Goal: Navigation & Orientation: Find specific page/section

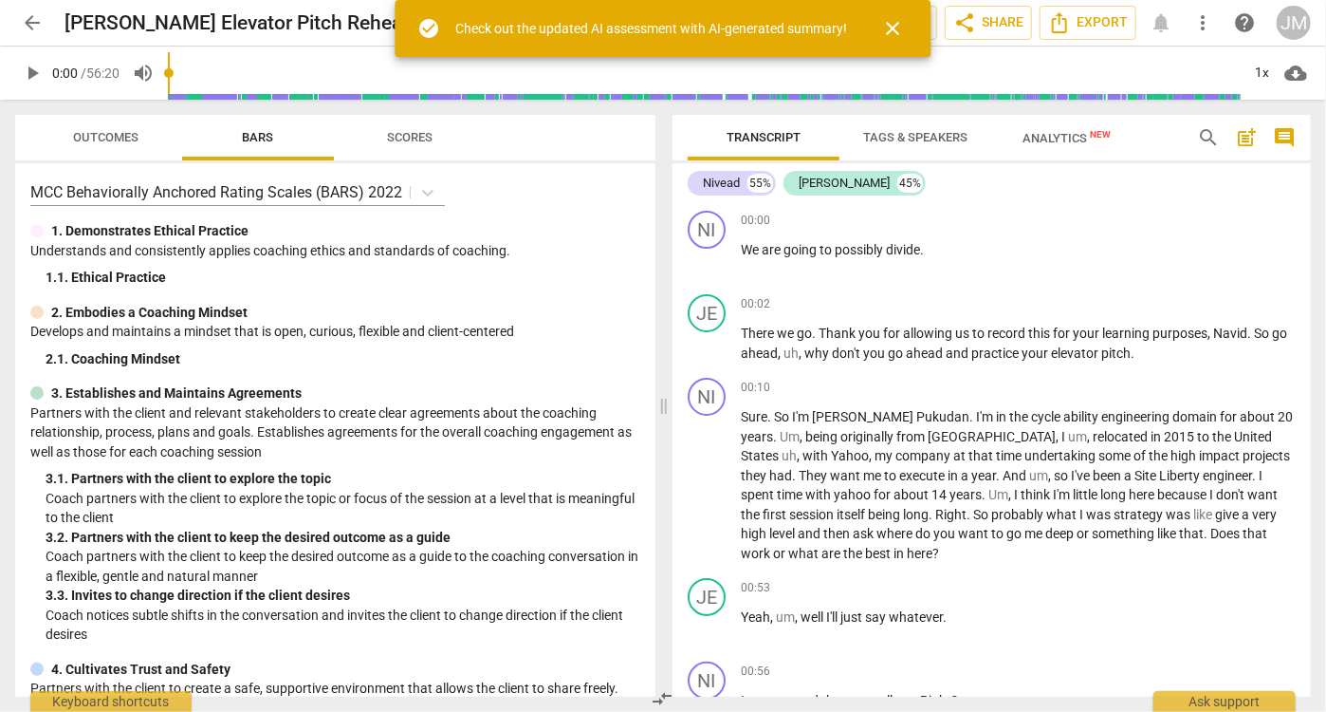
click at [24, 11] on span "arrow_back" at bounding box center [32, 22] width 23 height 23
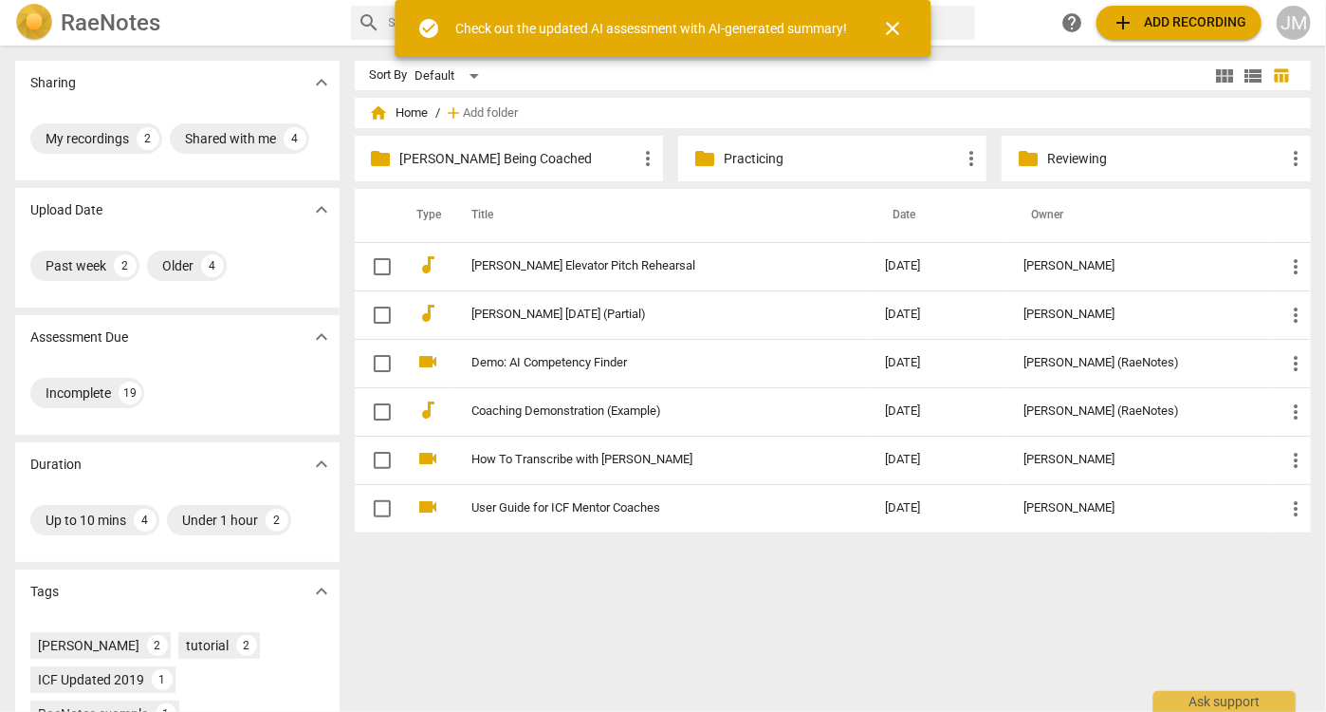
click at [1038, 161] on div "folder Reviewing more_vert" at bounding box center [1156, 159] width 308 height 46
click at [1056, 152] on p "Reviewing" at bounding box center [1166, 159] width 236 height 20
